Goal: Transaction & Acquisition: Purchase product/service

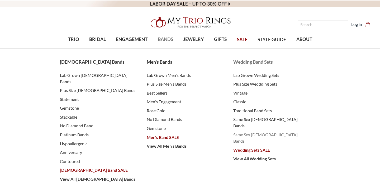
click at [247, 131] on span "Same Sex [DEMOGRAPHIC_DATA] Bands" at bounding box center [271, 137] width 76 height 13
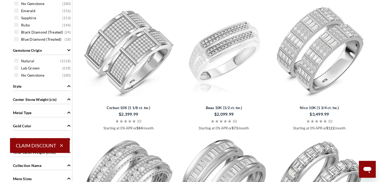
scroll to position [410, 0]
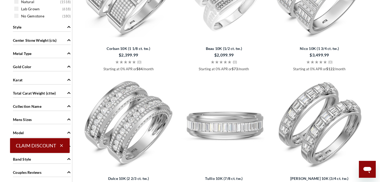
click at [227, 125] on img at bounding box center [223, 121] width 91 height 91
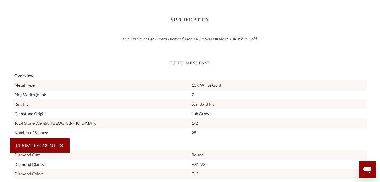
scroll to position [660, 0]
